Goal: Transaction & Acquisition: Purchase product/service

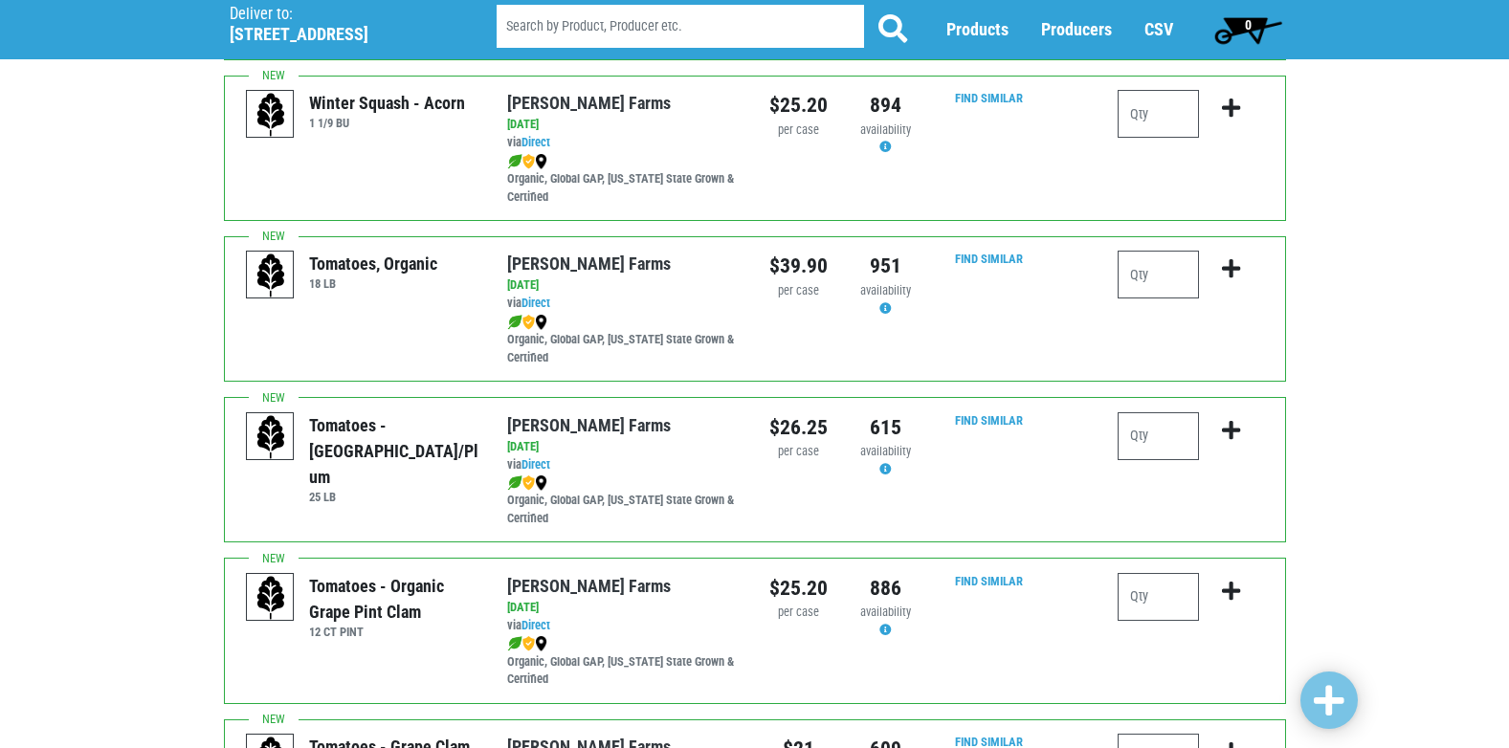
scroll to position [958, 0]
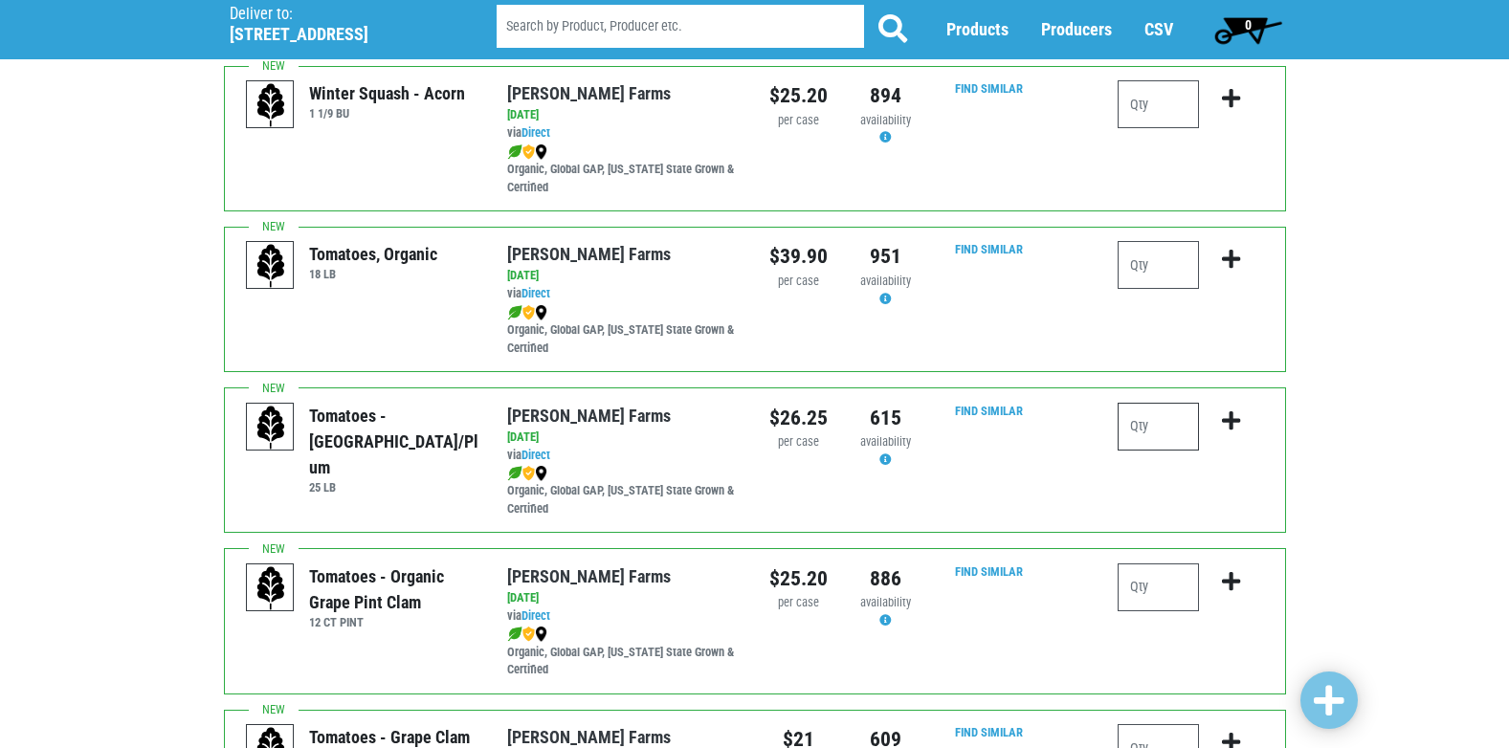
click at [1187, 430] on input "number" at bounding box center [1158, 427] width 81 height 48
type input "1"
click at [1234, 417] on icon "submit" at bounding box center [1231, 421] width 18 height 21
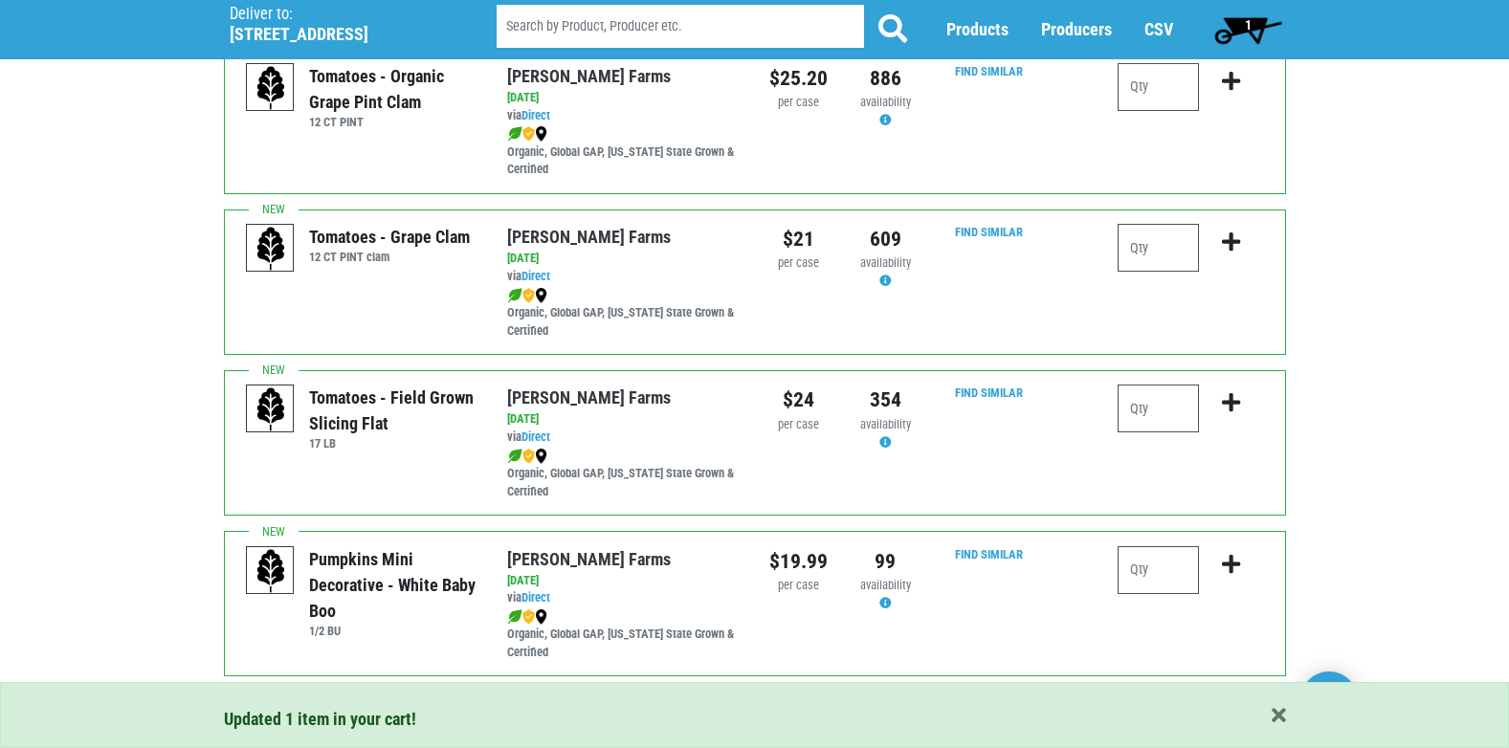
scroll to position [1482, 0]
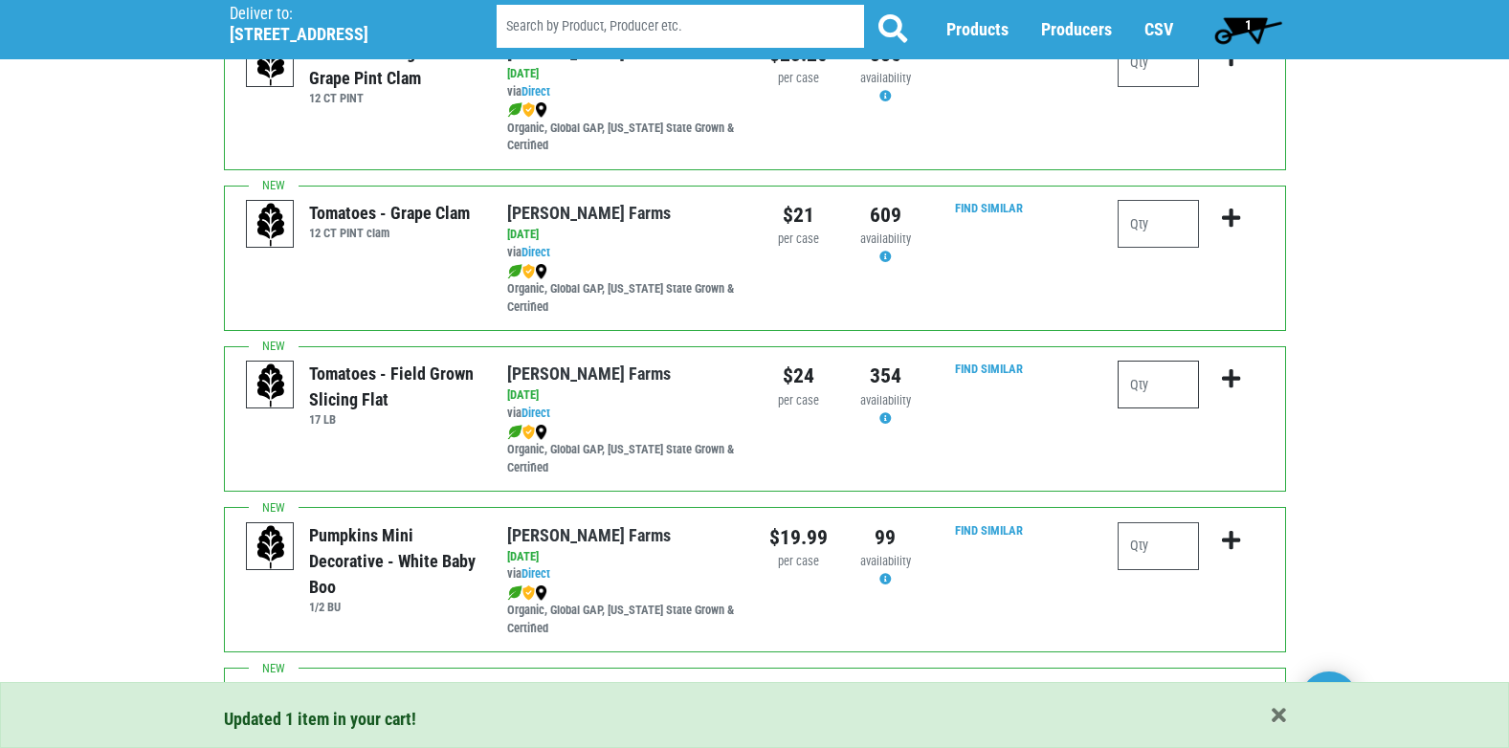
click at [1162, 376] on input "number" at bounding box center [1158, 385] width 81 height 48
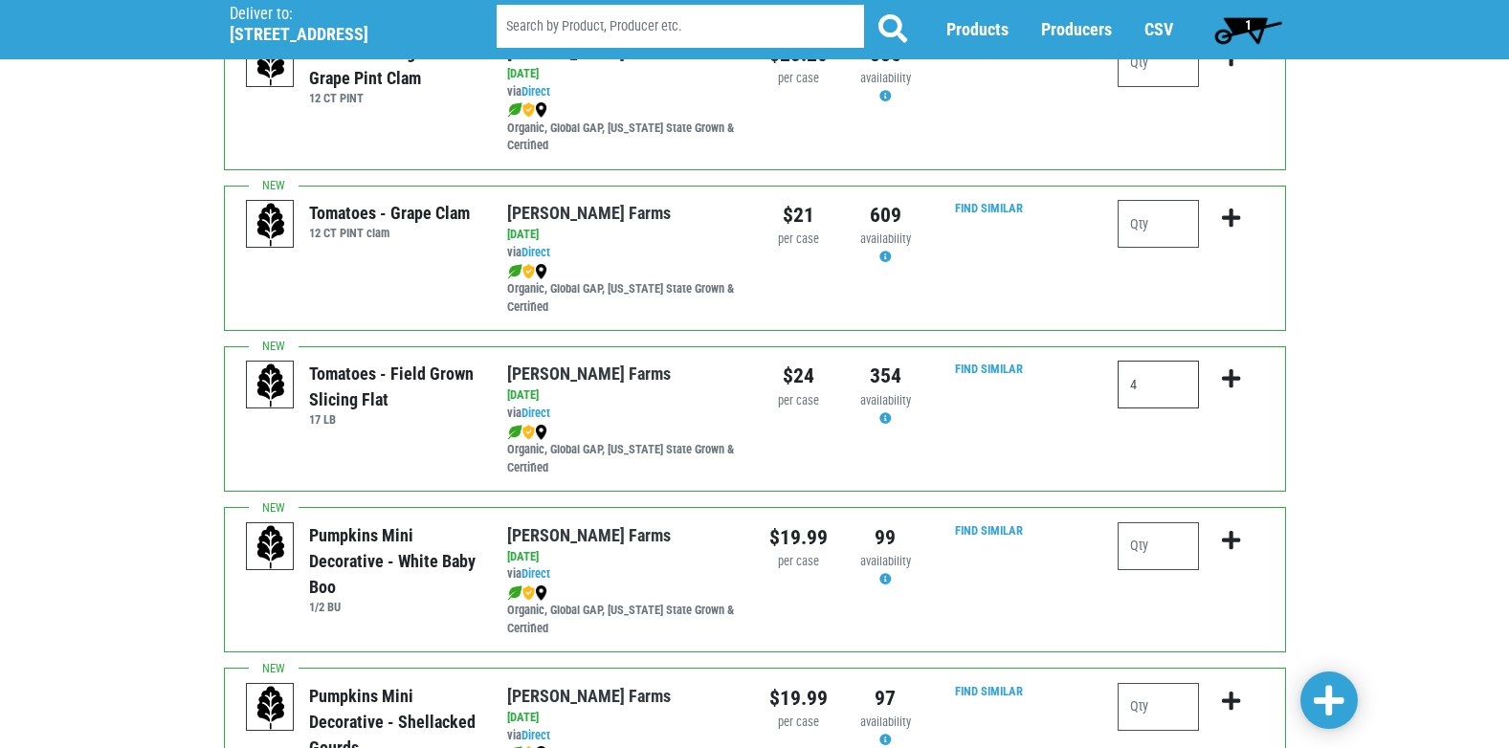
type input "4"
click at [1228, 374] on icon "submit" at bounding box center [1231, 378] width 18 height 21
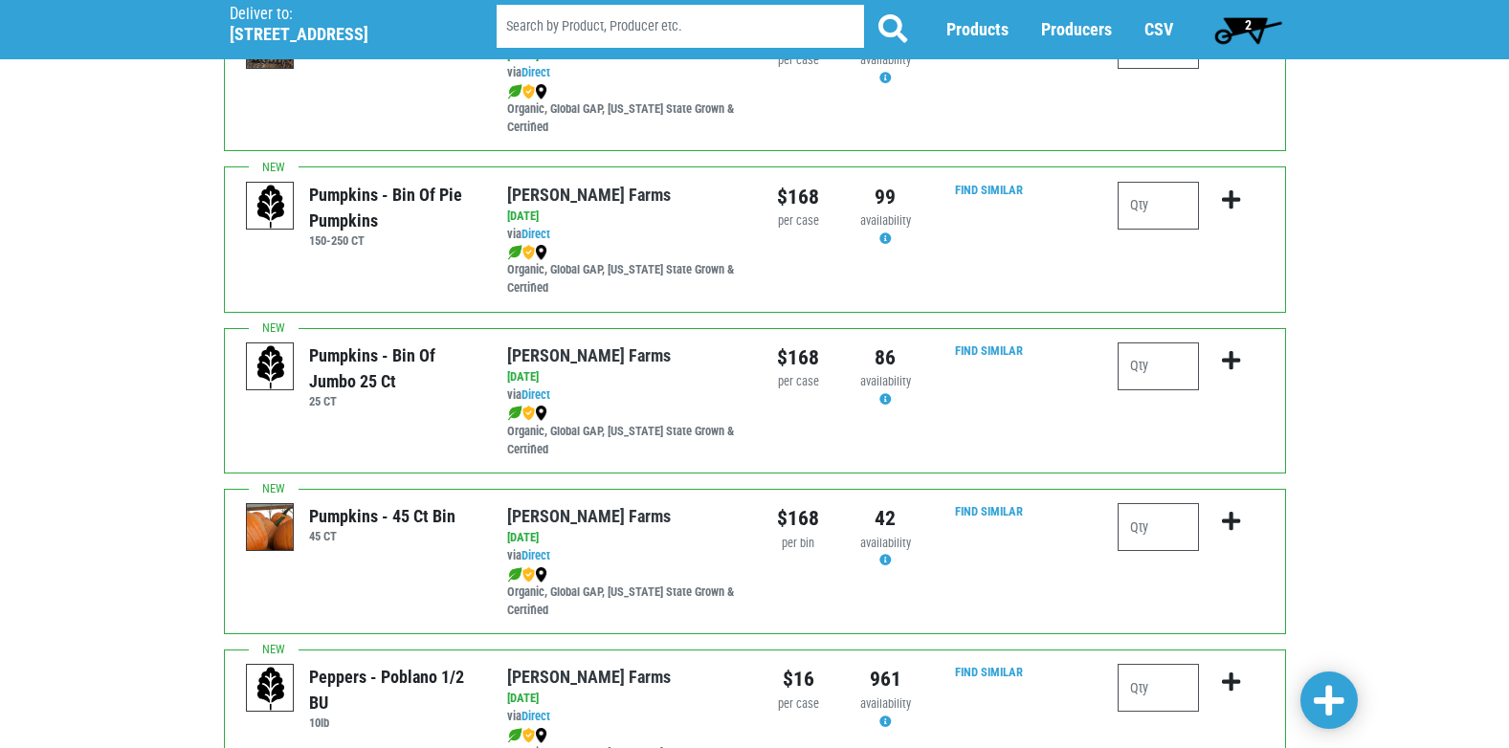
scroll to position [2599, 0]
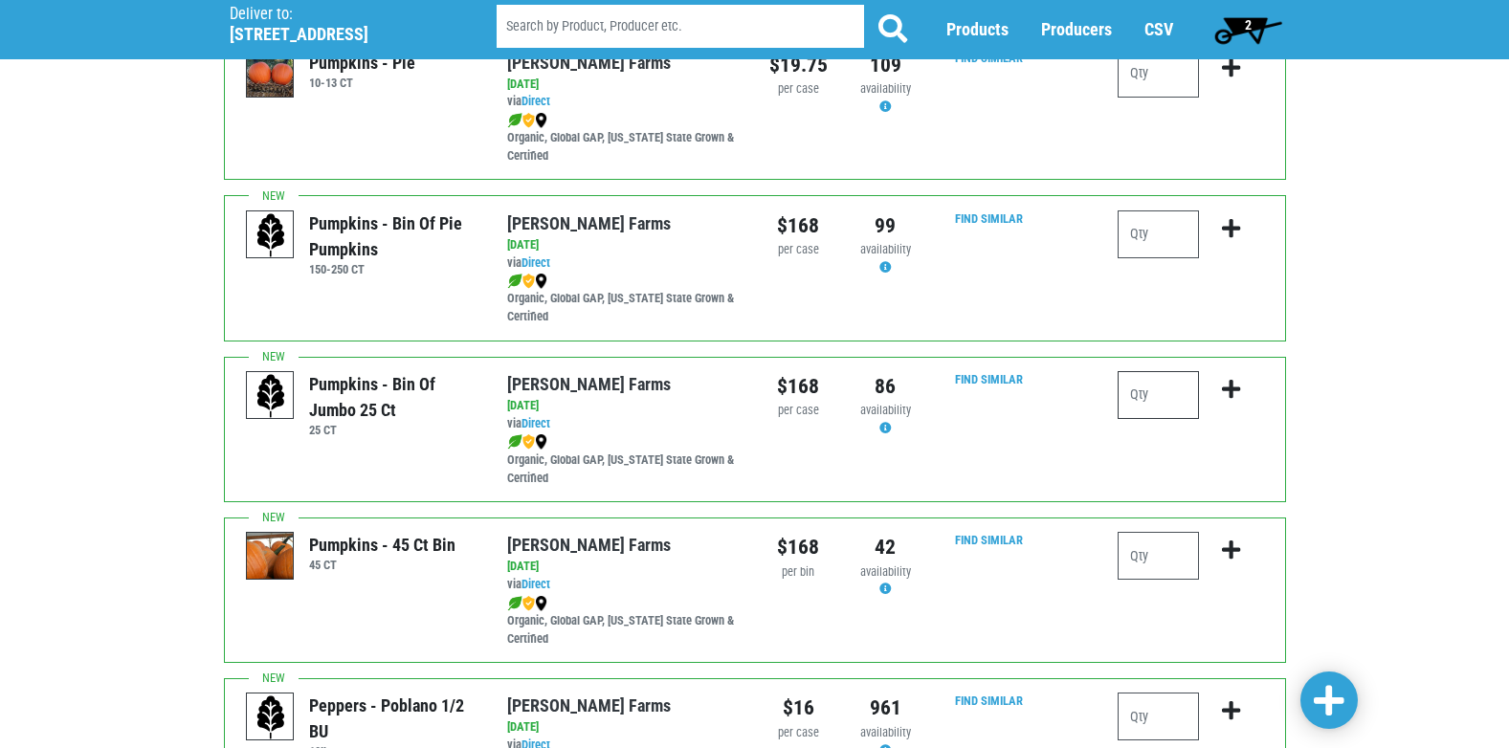
click at [1156, 405] on input "number" at bounding box center [1158, 395] width 81 height 48
type input "1"
click at [1233, 383] on icon "submit" at bounding box center [1231, 389] width 18 height 21
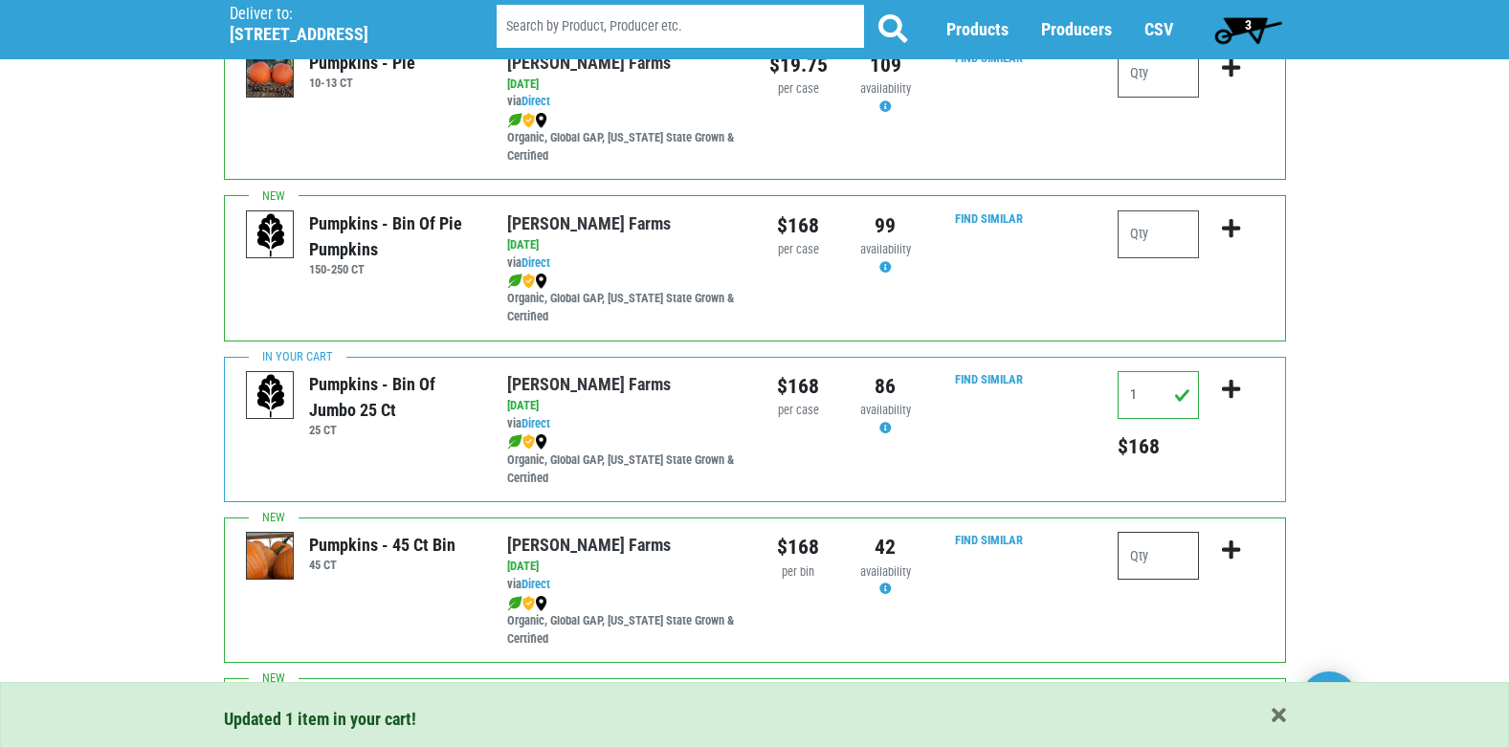
click at [1174, 566] on input "number" at bounding box center [1158, 556] width 81 height 48
type input "1"
click at [1234, 540] on icon "submit" at bounding box center [1231, 550] width 18 height 21
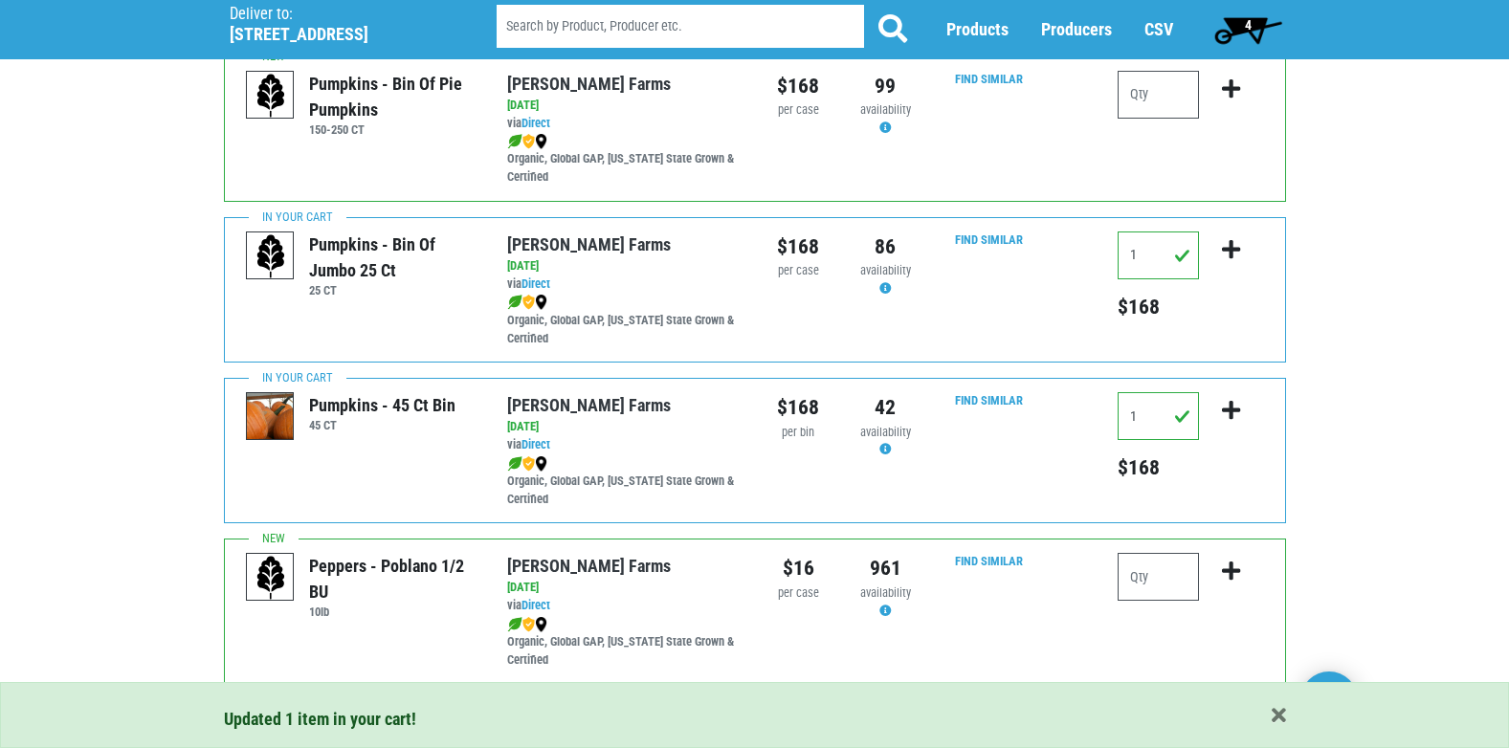
scroll to position [2796, 0]
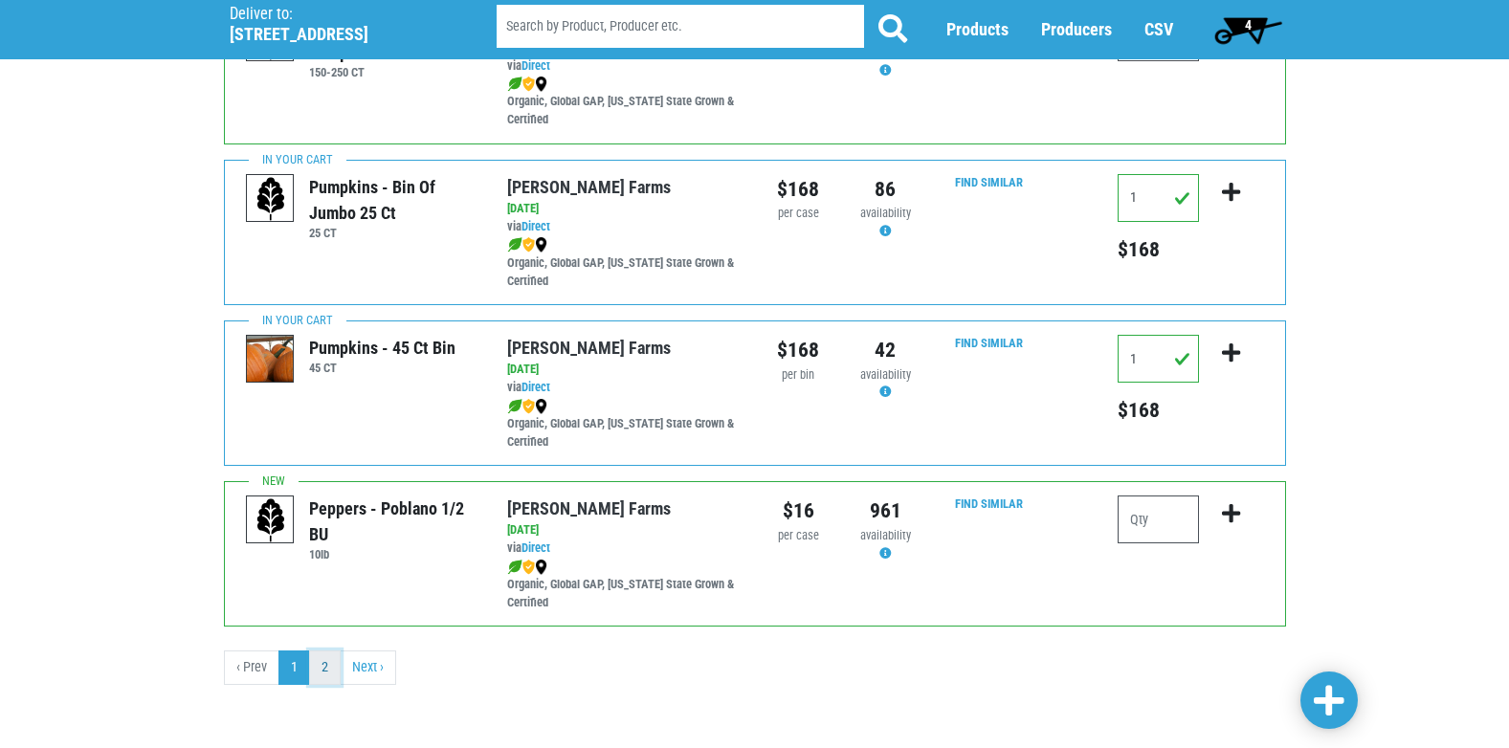
click at [324, 668] on link "2" at bounding box center [325, 668] width 32 height 34
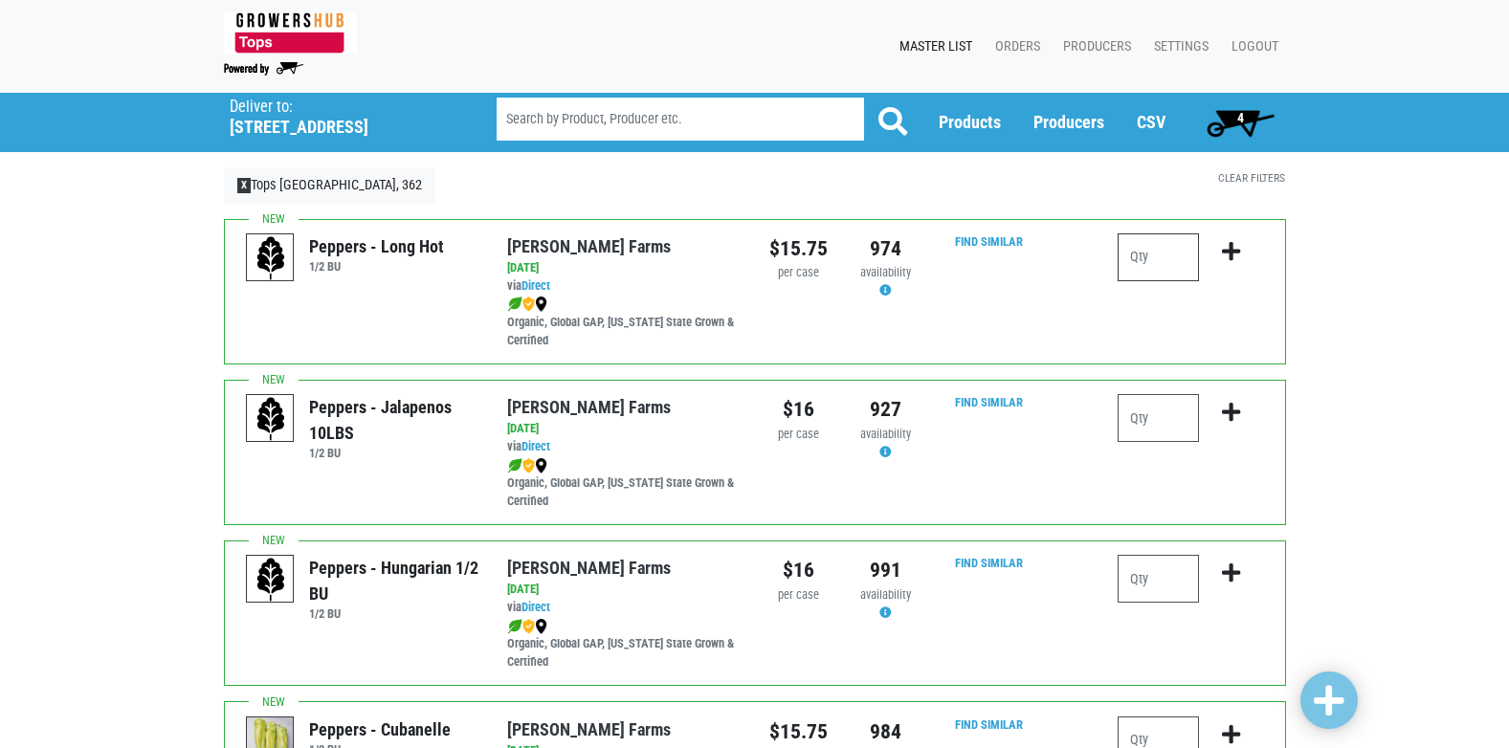
click at [1161, 261] on input "number" at bounding box center [1158, 257] width 81 height 48
type input "1"
click at [1231, 242] on icon "submit" at bounding box center [1231, 251] width 18 height 21
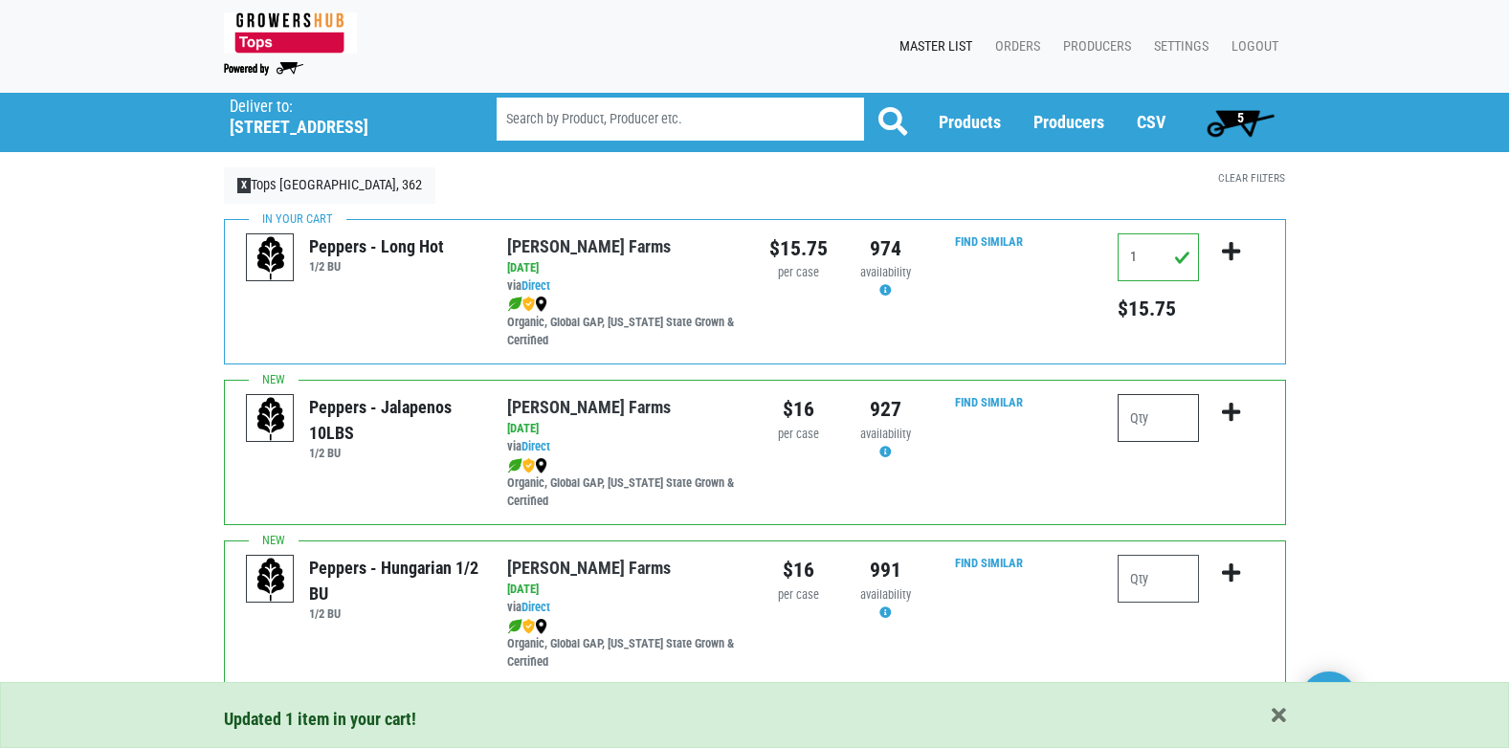
click at [1157, 426] on input "number" at bounding box center [1158, 418] width 81 height 48
type input "1"
click at [1229, 411] on icon "submit" at bounding box center [1231, 412] width 18 height 21
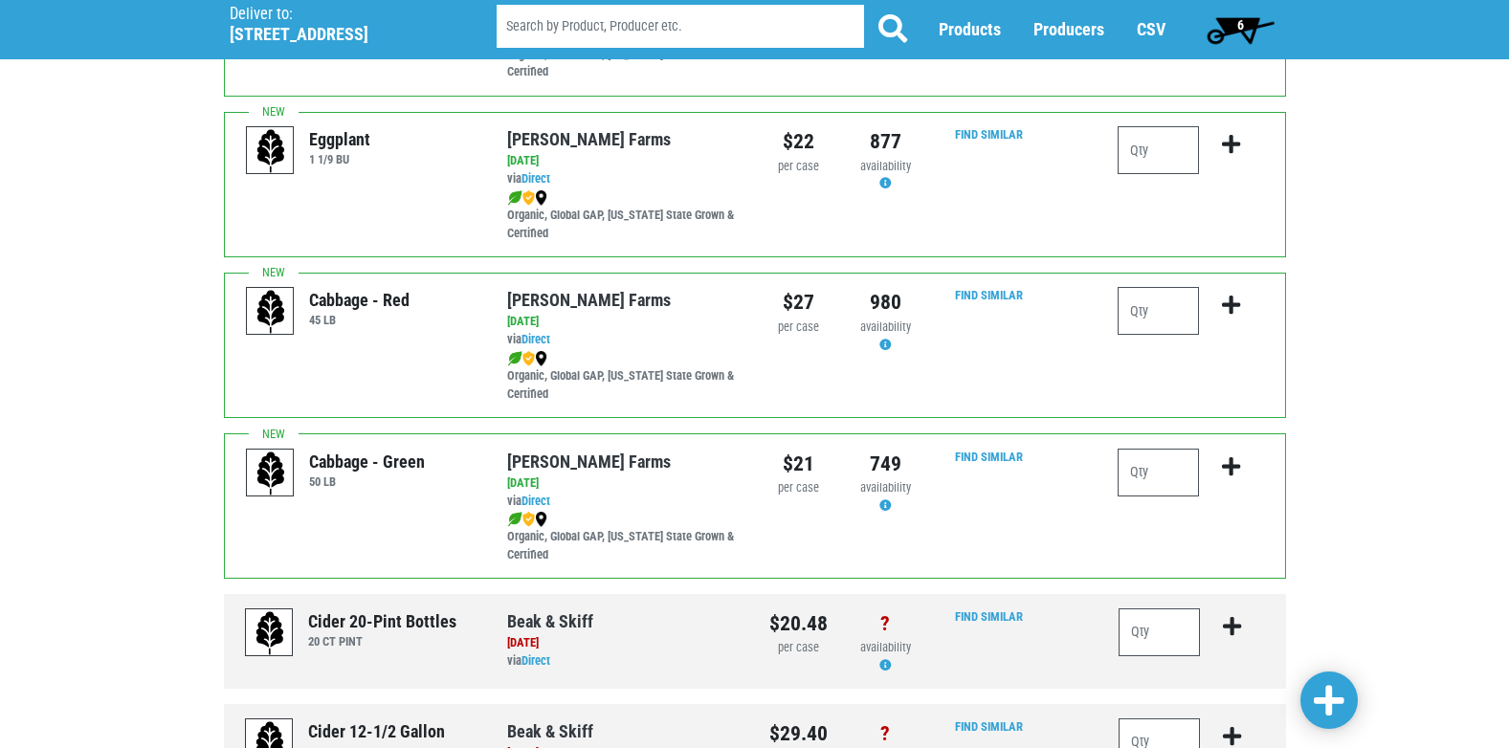
scroll to position [922, 0]
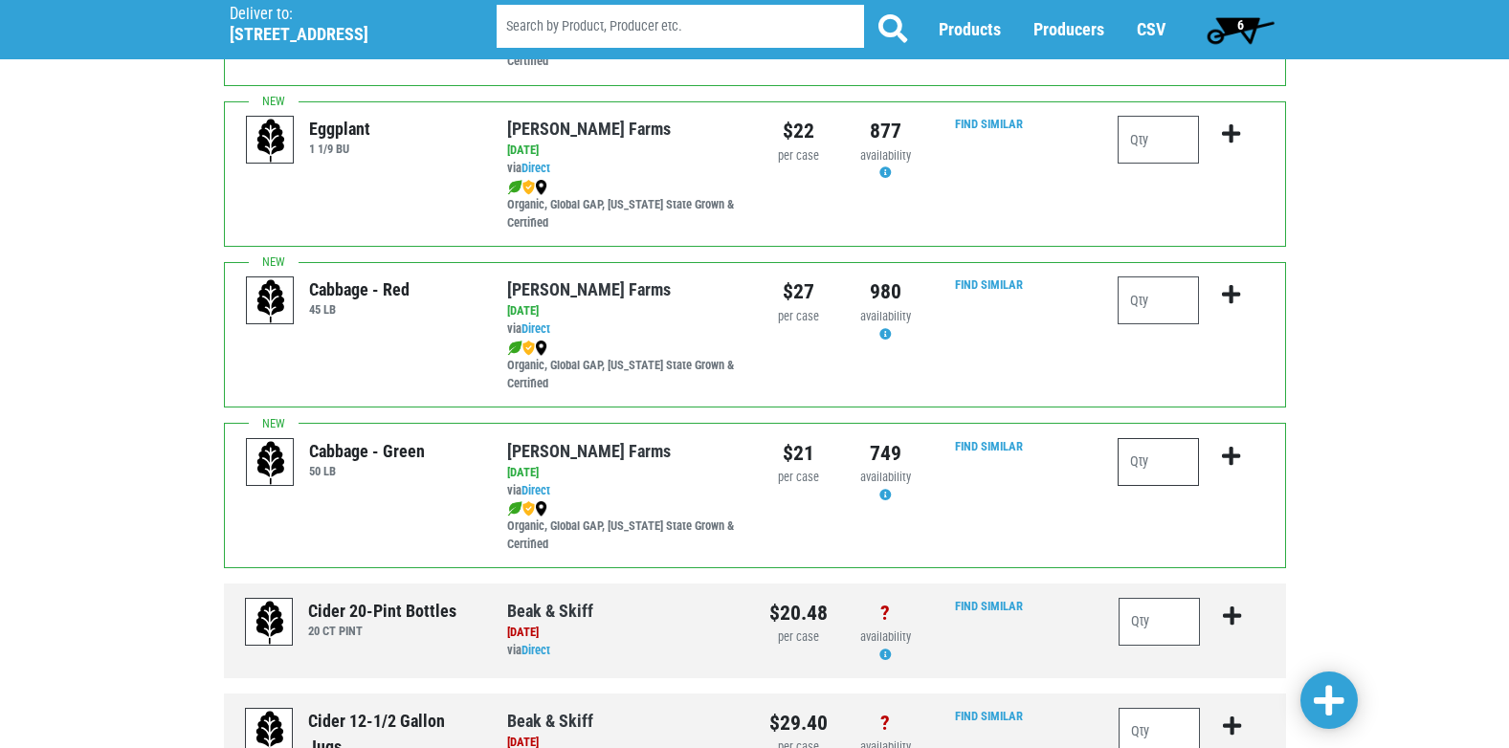
click at [1144, 470] on input "number" at bounding box center [1158, 462] width 81 height 48
type input "1"
click at [1233, 450] on icon "submit" at bounding box center [1231, 456] width 18 height 21
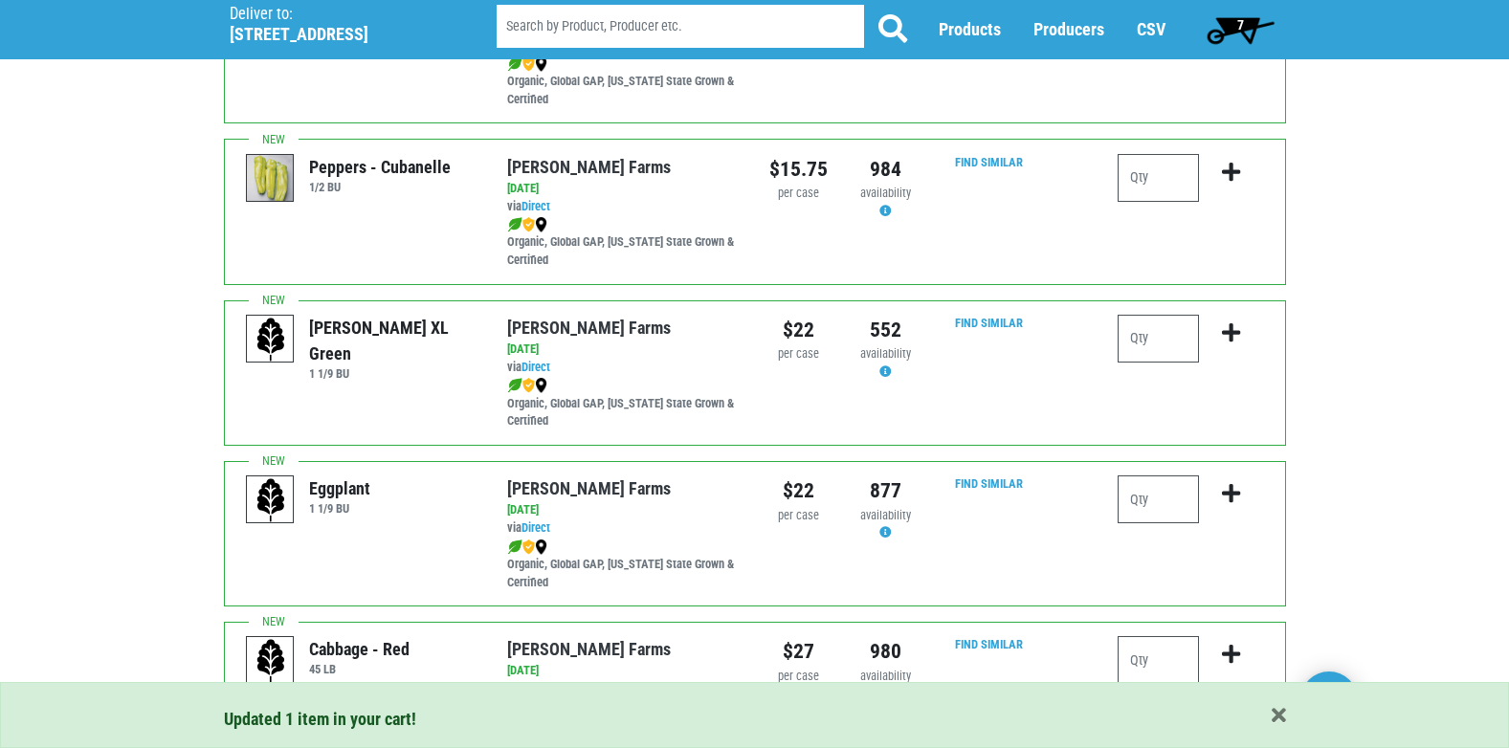
scroll to position [560, 0]
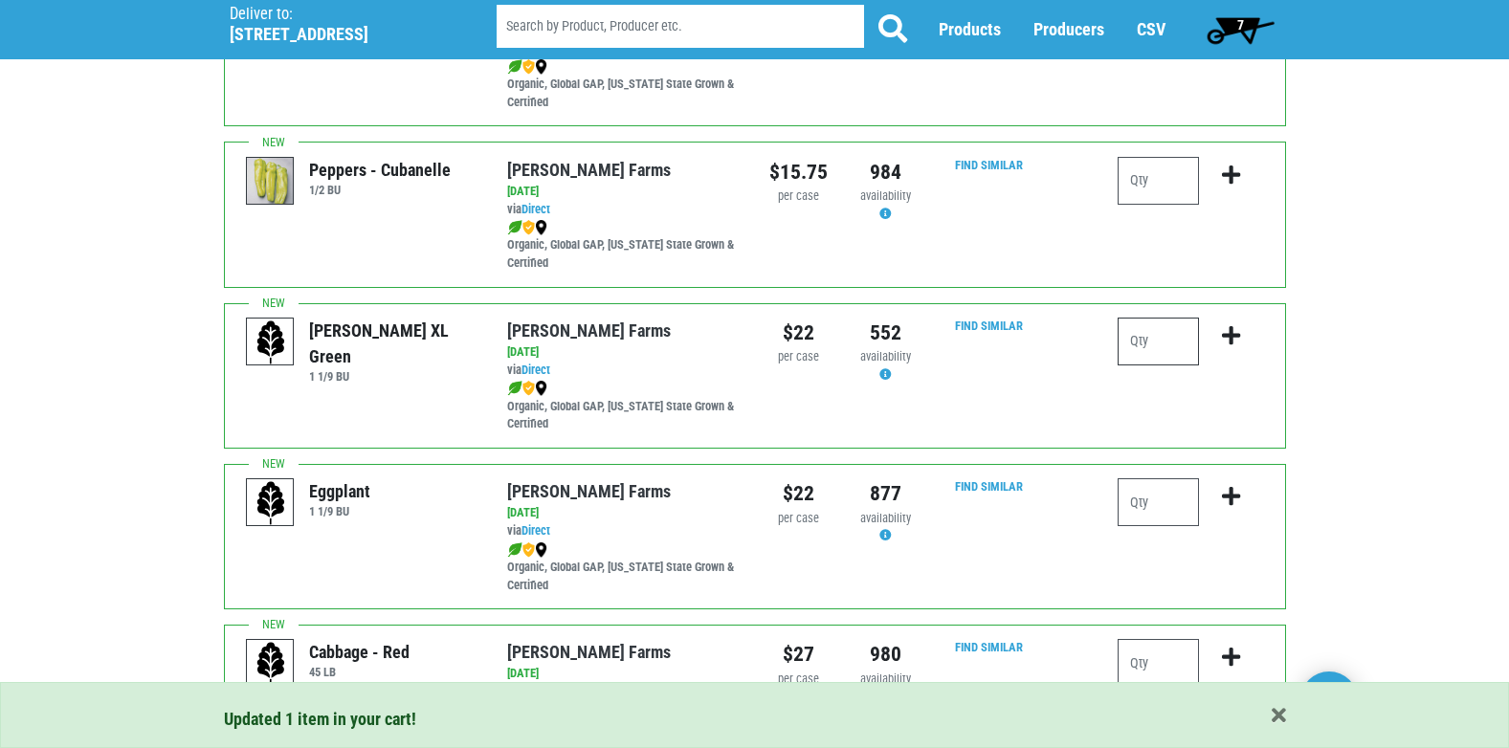
click at [1139, 348] on input "number" at bounding box center [1158, 342] width 81 height 48
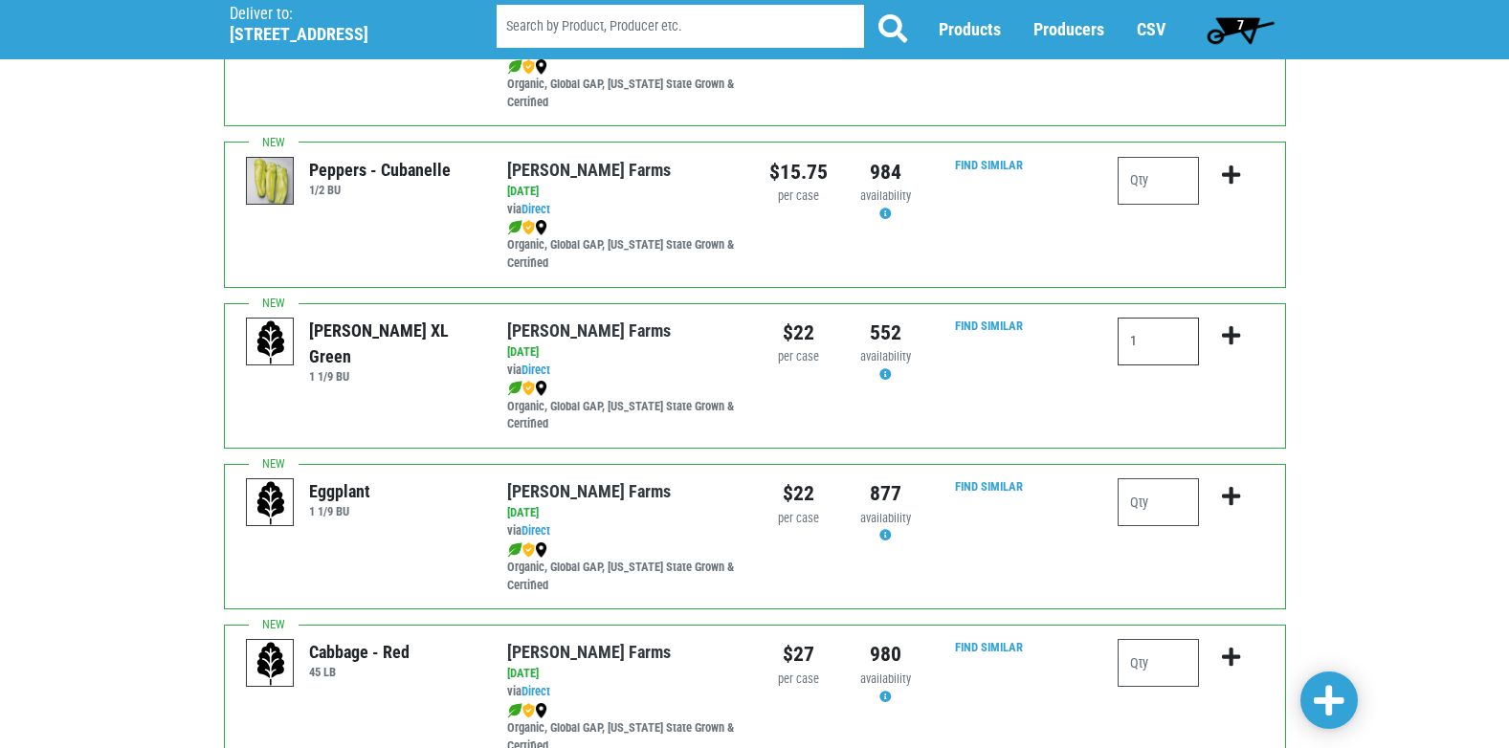
type input "1"
click at [1227, 330] on icon "submit" at bounding box center [1231, 335] width 18 height 21
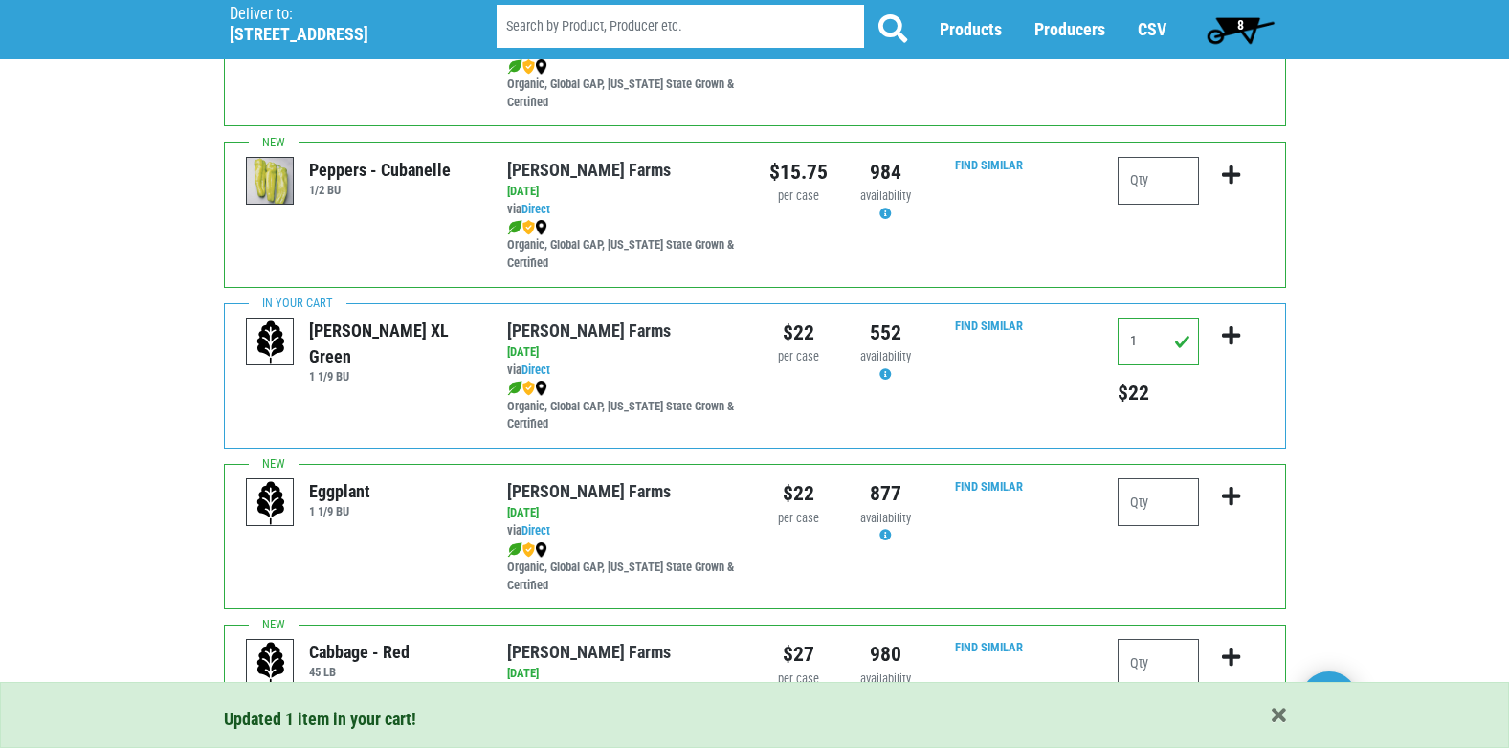
click at [1234, 25] on span "8" at bounding box center [1240, 30] width 85 height 38
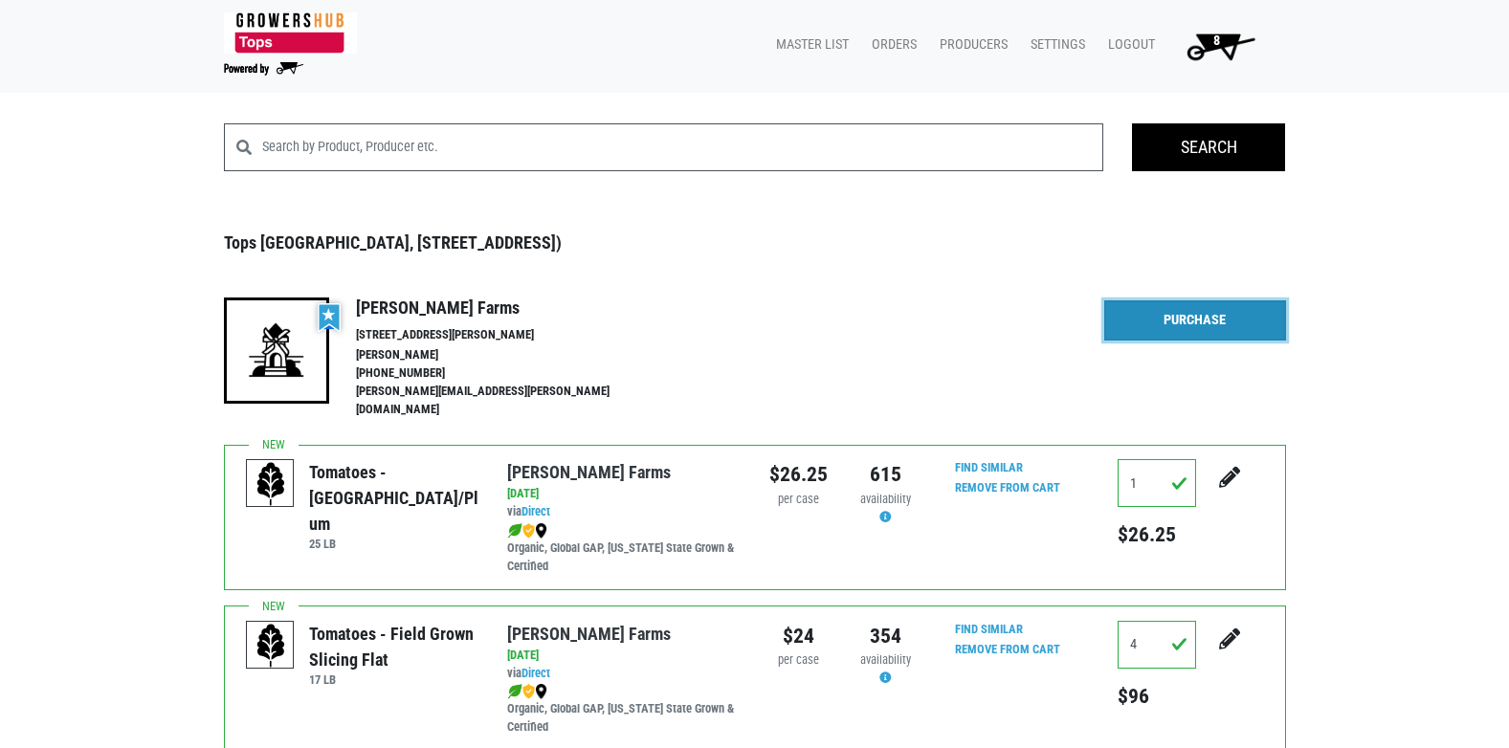
click at [1197, 312] on link "Purchase" at bounding box center [1195, 320] width 182 height 40
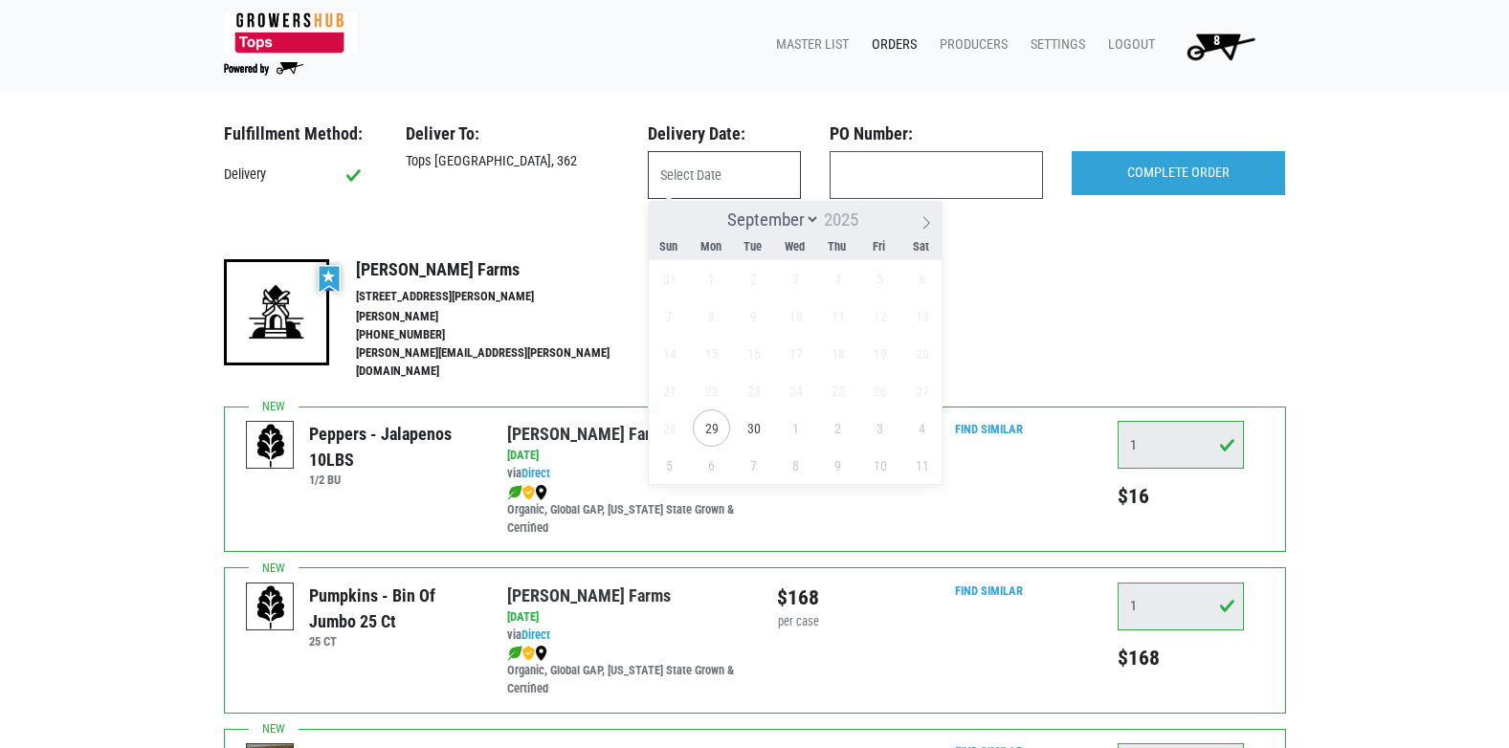
click at [749, 165] on input "text" at bounding box center [724, 175] width 153 height 48
click at [721, 425] on span "29" at bounding box center [711, 428] width 37 height 37
type input "[DATE]"
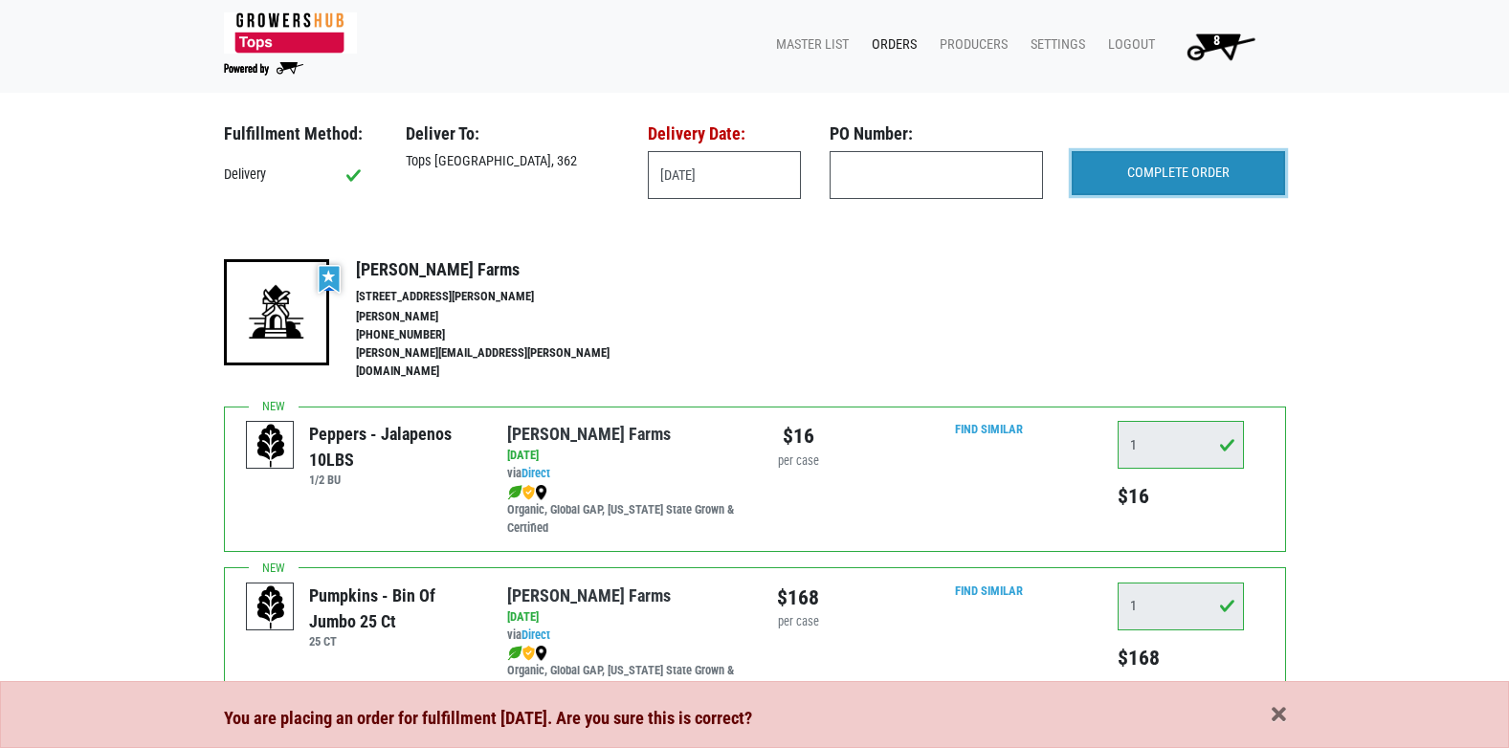
click at [1143, 169] on input "COMPLETE ORDER" at bounding box center [1178, 173] width 213 height 44
